Goal: Communication & Community: Answer question/provide support

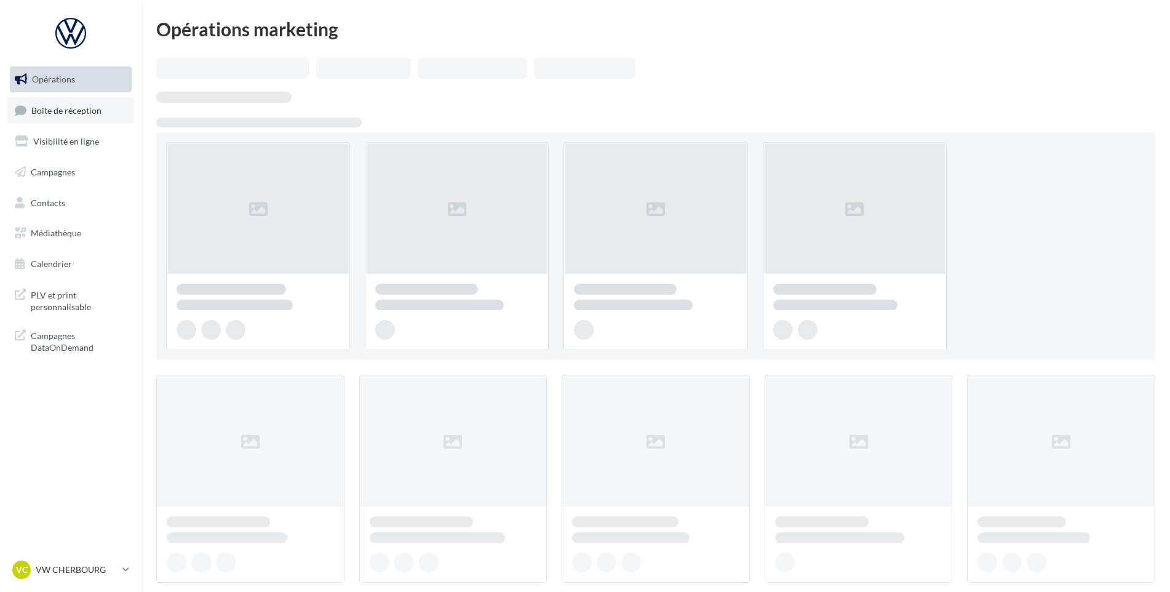
click at [82, 122] on link "Boîte de réception" at bounding box center [70, 110] width 127 height 26
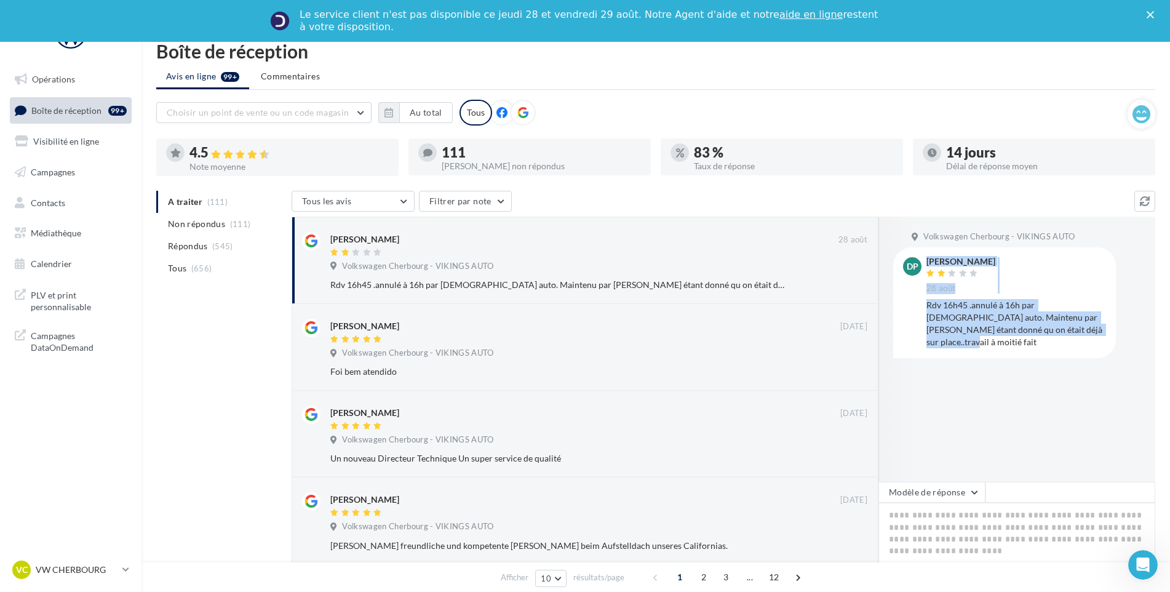
drag, startPoint x: 1062, startPoint y: 337, endPoint x: 943, endPoint y: 316, distance: 121.3
click at [922, 301] on div "dp denis papin 28 août Rdv 16h45 .annulé à 16h par vikings auto. Maintenu par f…" at bounding box center [1004, 302] width 223 height 110
click at [942, 316] on div "Rdv 16h45 .annulé à 16h par vikings auto. Maintenu par forcine étant donné qu o…" at bounding box center [1016, 323] width 180 height 49
drag, startPoint x: 924, startPoint y: 302, endPoint x: 1051, endPoint y: 330, distance: 129.8
click at [1051, 330] on div "dp denis papin 28 août Rdv 16h45 .annulé à 16h par vikings auto. Maintenu par f…" at bounding box center [1004, 302] width 203 height 90
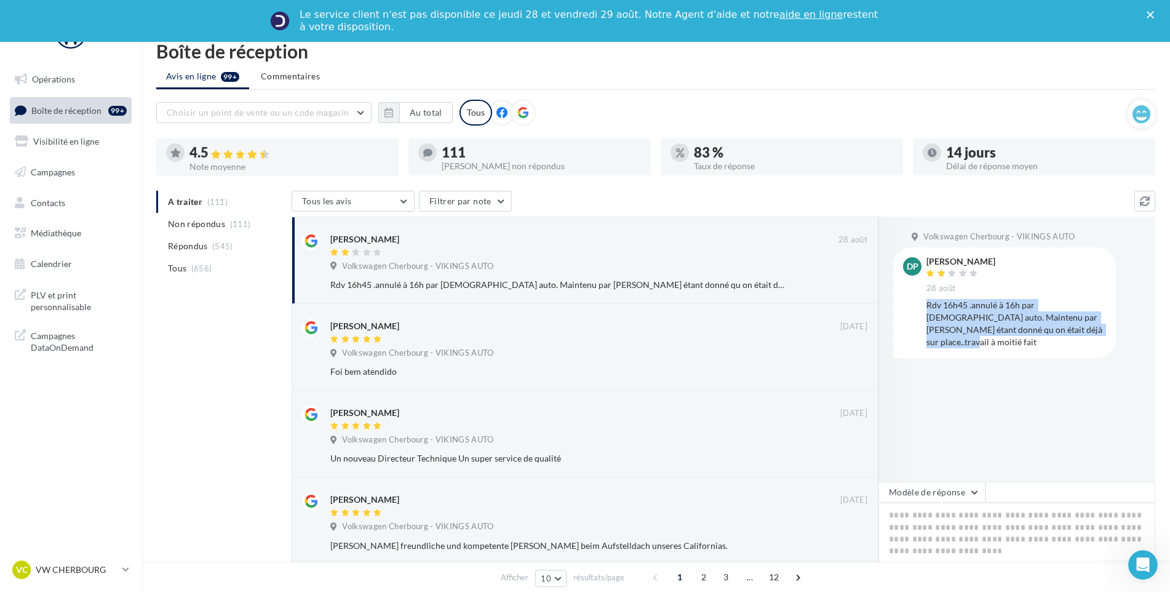
drag, startPoint x: 1051, startPoint y: 330, endPoint x: 1021, endPoint y: 317, distance: 33.0
copy div "Rdv 16h45 .annulé à 16h par vikings auto. Maintenu par forcine étant donné qu o…"
click at [106, 565] on p "VW CHERBOURG" at bounding box center [77, 569] width 82 height 12
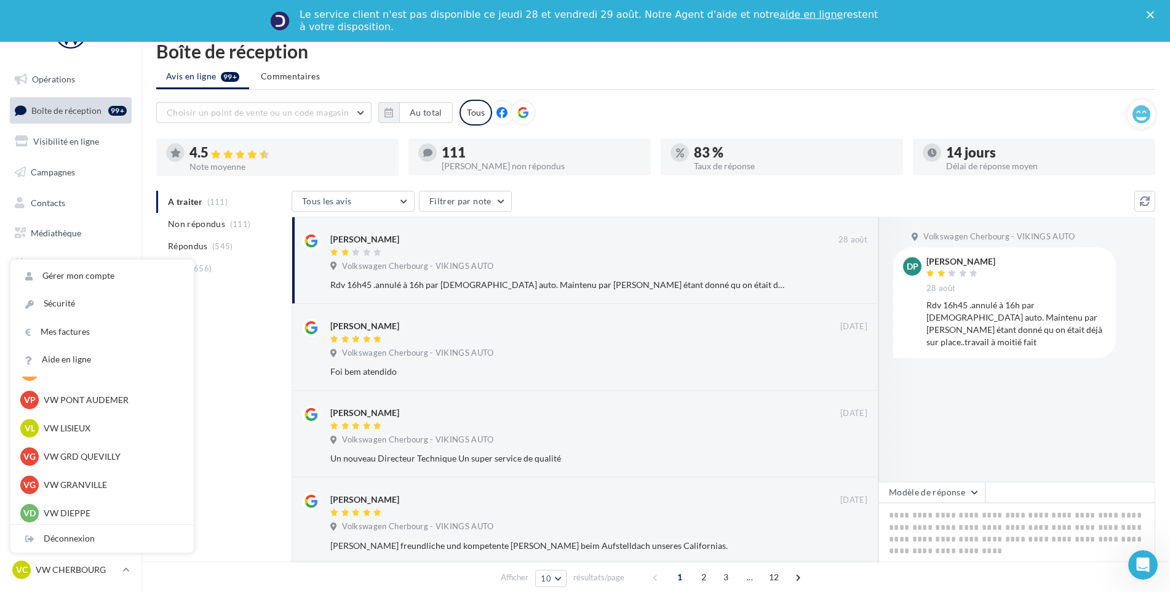
scroll to position [246, 0]
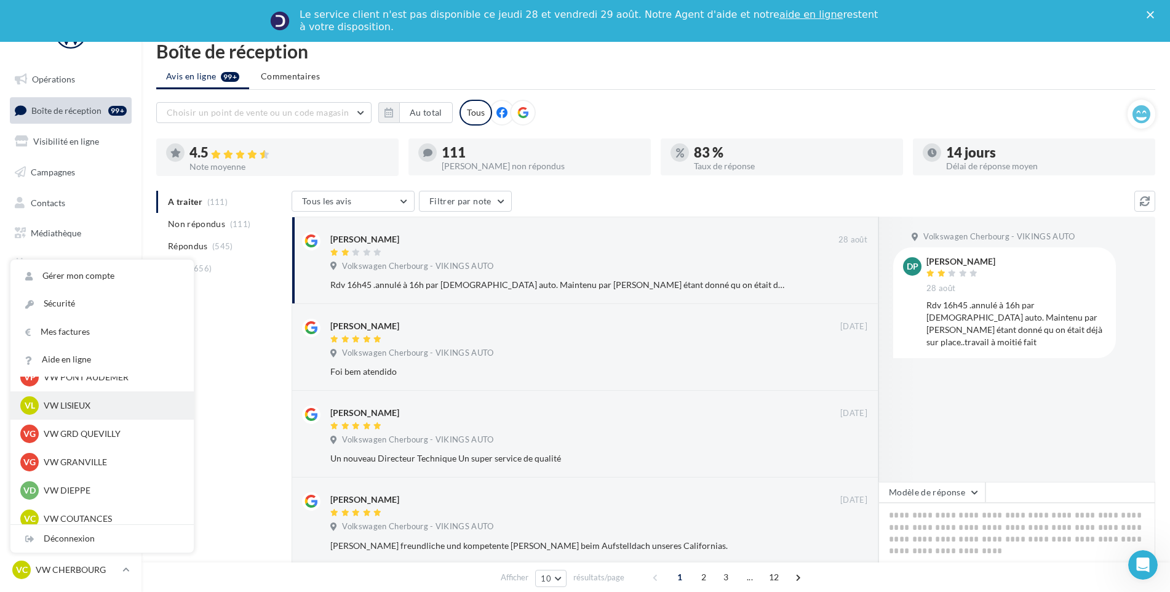
click at [94, 410] on p "VW LISIEUX" at bounding box center [111, 405] width 135 height 12
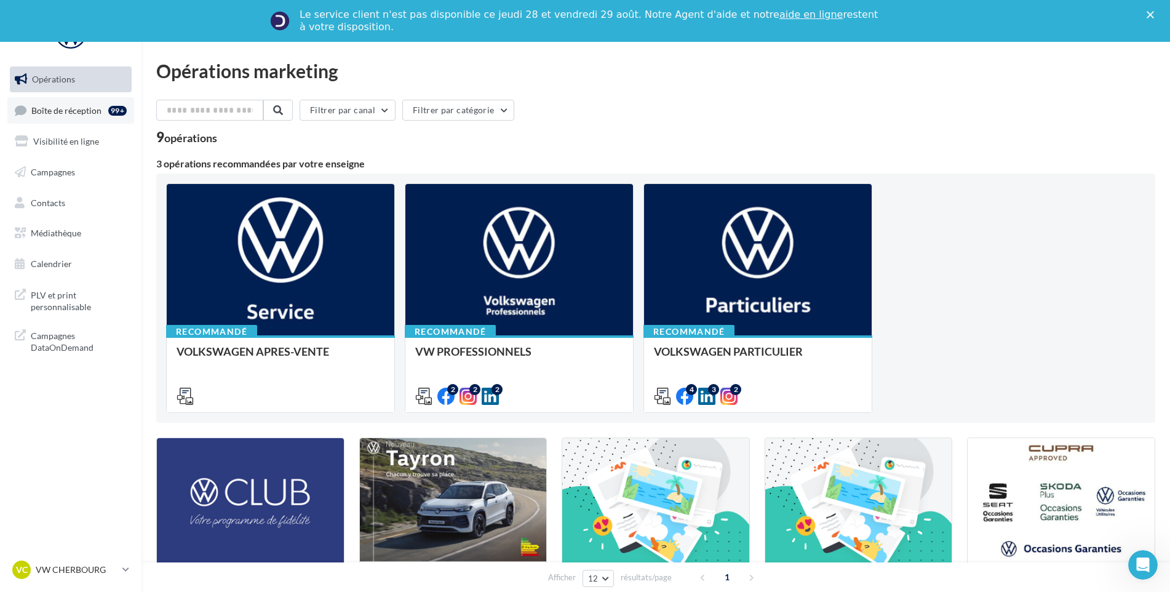
click at [76, 108] on span "Boîte de réception" at bounding box center [66, 110] width 70 height 10
